Goal: Navigation & Orientation: Find specific page/section

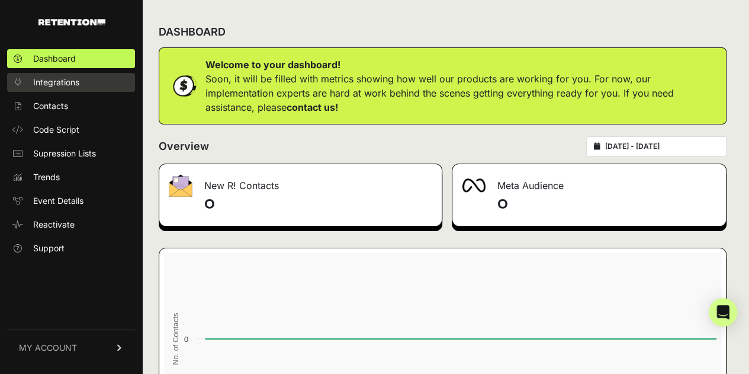
click at [83, 81] on link "Integrations" at bounding box center [71, 82] width 128 height 19
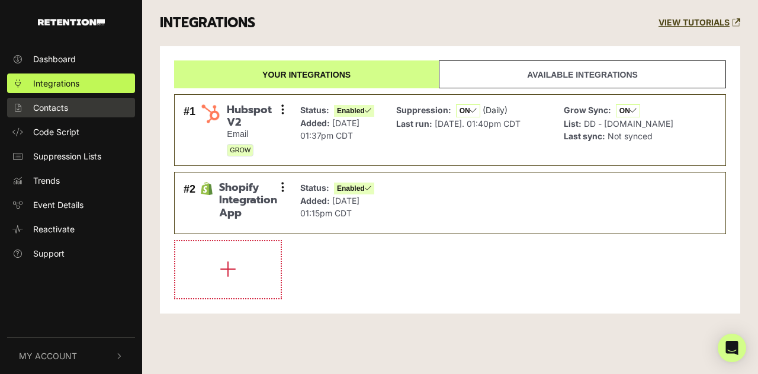
click at [84, 111] on link "Contacts" at bounding box center [71, 108] width 128 height 20
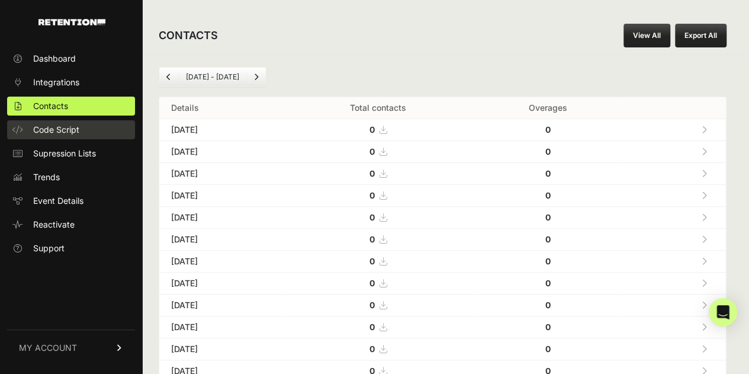
click at [53, 130] on span "Code Script" at bounding box center [56, 130] width 46 height 12
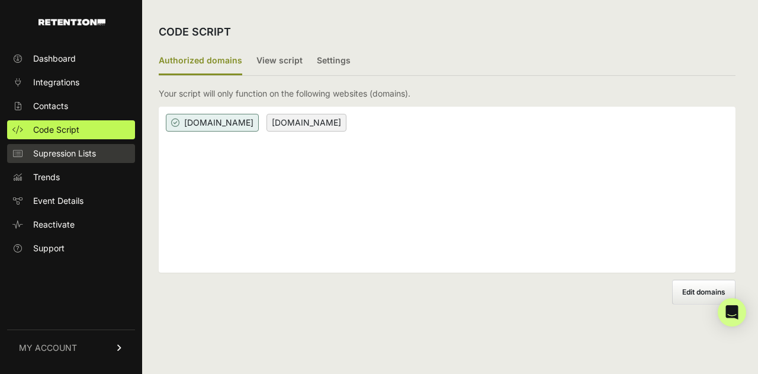
click at [54, 144] on link "Supression Lists" at bounding box center [71, 153] width 128 height 19
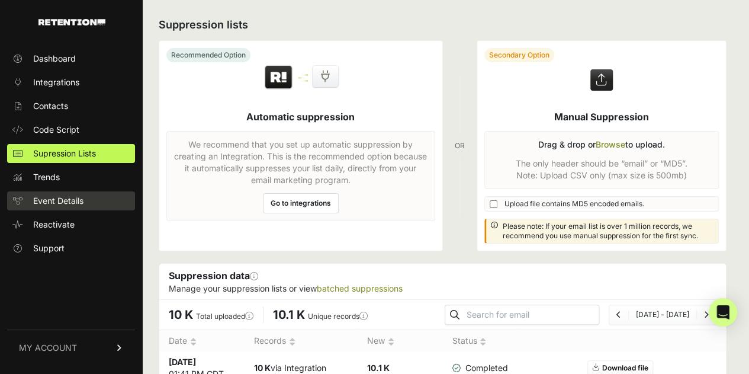
click at [82, 204] on span "Event Details" at bounding box center [58, 201] width 50 height 12
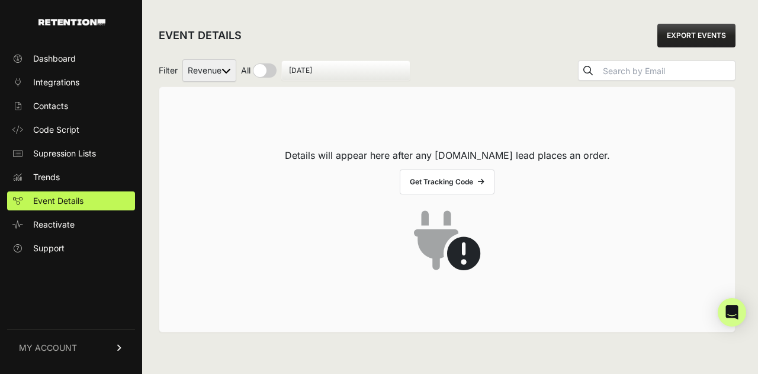
click at [227, 75] on select "Revenue" at bounding box center [209, 70] width 54 height 22
click at [94, 112] on link "Contacts" at bounding box center [71, 106] width 128 height 19
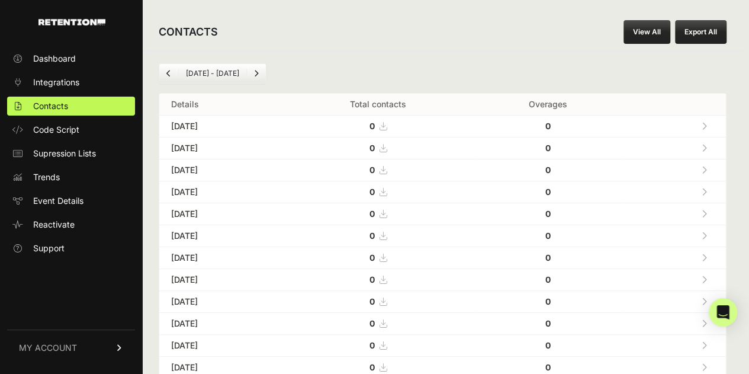
scroll to position [59, 0]
